Goal: Information Seeking & Learning: Learn about a topic

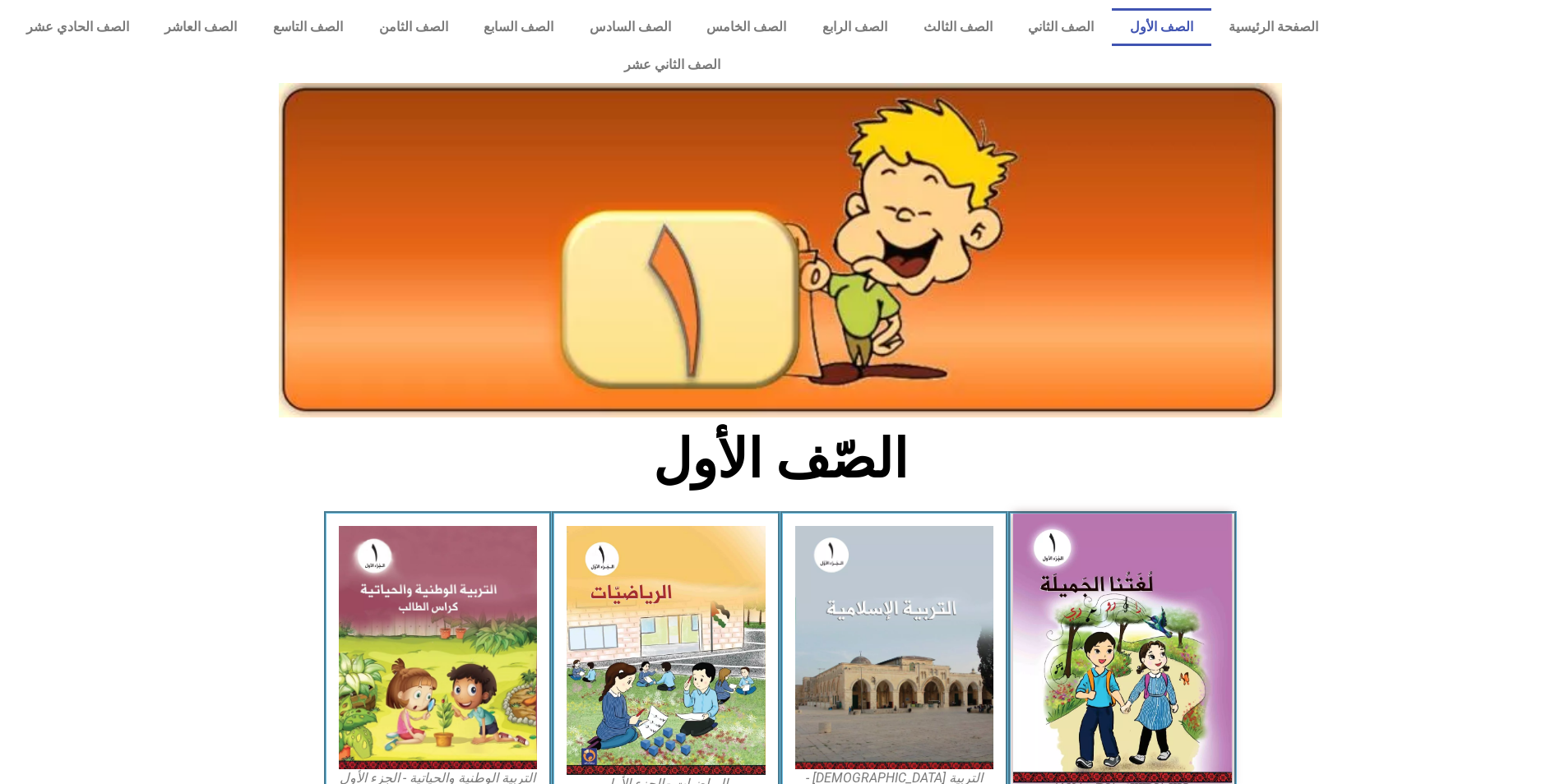
click at [1098, 591] on img at bounding box center [1123, 648] width 219 height 270
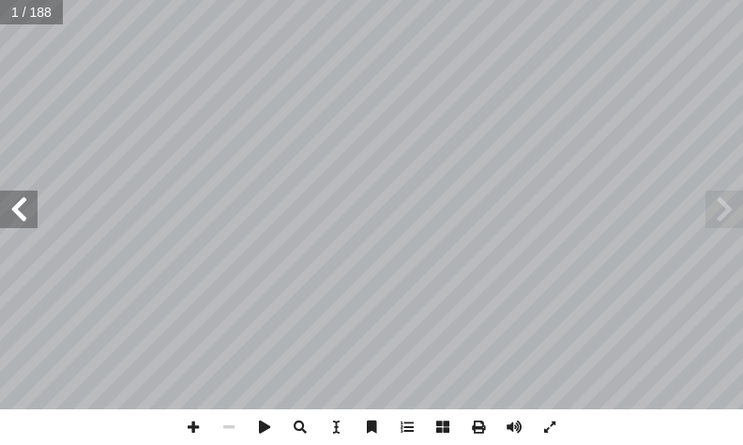
click at [8, 215] on span at bounding box center [19, 209] width 38 height 38
click at [190, 426] on span at bounding box center [193, 427] width 36 height 36
click at [12, 200] on span at bounding box center [19, 209] width 38 height 38
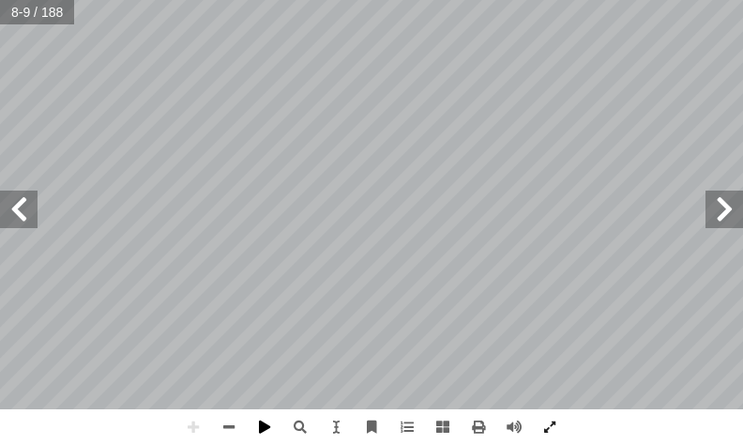
click at [271, 127] on html "الصفحة الرئيسية الصف الأول الصف الثاني الصف الثالث الصف الرابع الصف الخامس الصف…" at bounding box center [371, 63] width 743 height 127
click at [673, 127] on html "الصفحة الرئيسية الصف الأول الصف الثاني الصف الثالث الصف الرابع الصف الخامس الصف…" at bounding box center [371, 63] width 743 height 127
click at [17, 217] on span at bounding box center [19, 209] width 38 height 38
click at [504, 0] on html "الصفحة الرئيسية الصف الأول الصف الثاني الصف الثالث الصف الرابع الصف الخامس الصف…" at bounding box center [371, 63] width 743 height 127
click at [408, 0] on html "الصفحة الرئيسية الصف الأول الصف الثاني الصف الثالث الصف الرابع الصف الخامس الصف…" at bounding box center [371, 63] width 743 height 127
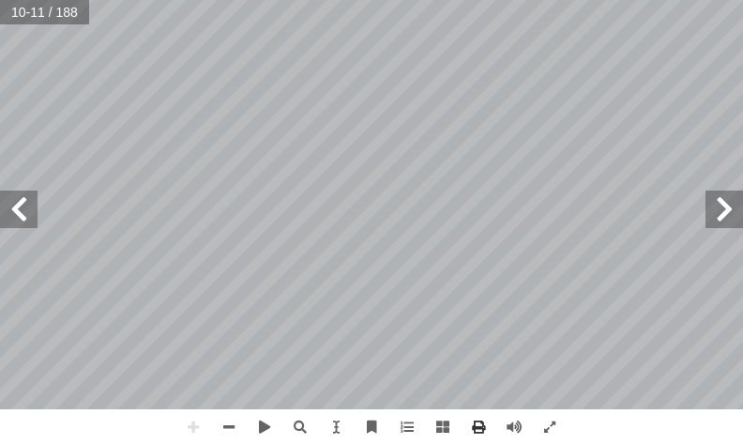
click at [435, 317] on div "٦ ر: َ و ُّ في الص ُ راه َ ا ن ّ م َ ع ً ما ْ ك ُ ح ُ ر ِ د ْ ص ُ ن ٧ 10-11 / 1…" at bounding box center [371, 222] width 743 height 445
drag, startPoint x: 466, startPoint y: 438, endPoint x: 680, endPoint y: 413, distance: 215.4
click at [720, 127] on html "الصفحة الرئيسية الصف الأول الصف الثاني الصف الثالث الصف الرابع الصف الخامس الصف…" at bounding box center [371, 63] width 743 height 127
click at [537, 127] on html "الصفحة الرئيسية الصف الأول الصف الثاني الصف الثالث الصف الرابع الصف الخامس الصف…" at bounding box center [371, 63] width 743 height 127
